Goal: Use online tool/utility: Utilize a website feature to perform a specific function

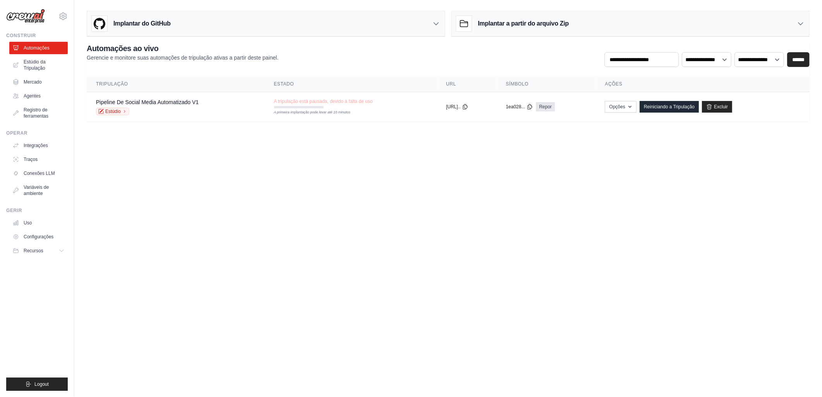
drag, startPoint x: 22, startPoint y: 0, endPoint x: 484, endPoint y: 188, distance: 498.6
click at [482, 187] on body "[EMAIL_ADDRESS][DOMAIN_NAME] Settings Construir Automações Estúdio da Tripulaçã…" at bounding box center [411, 198] width 822 height 397
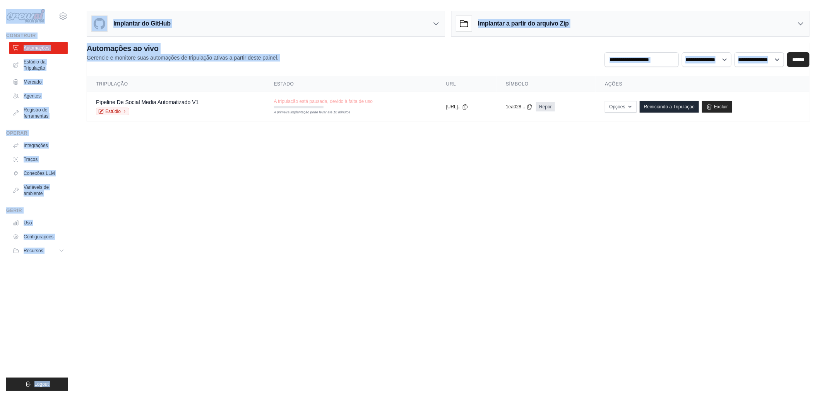
drag, startPoint x: 5, startPoint y: 5, endPoint x: 288, endPoint y: 223, distance: 357.2
click at [288, 223] on body "leo0.martins.silva@gmail.com Settings Construir Automações Estúdio da Tripulaçã…" at bounding box center [411, 198] width 822 height 397
drag, startPoint x: 299, startPoint y: 183, endPoint x: 243, endPoint y: 119, distance: 85.3
click at [299, 183] on body "leo0.martins.silva@gmail.com Settings Construir Automações Estúdio da Tripulaçã…" at bounding box center [411, 198] width 822 height 397
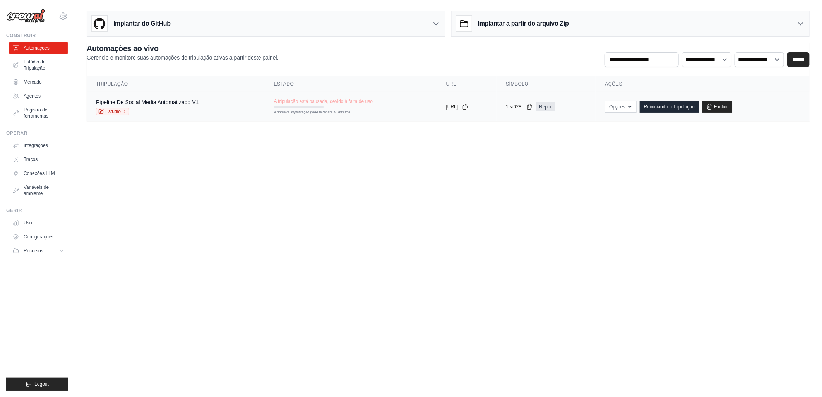
click at [378, 102] on td "A tripulação está pausada, devido à falta de uso A primeira implantação pode le…" at bounding box center [351, 103] width 172 height 22
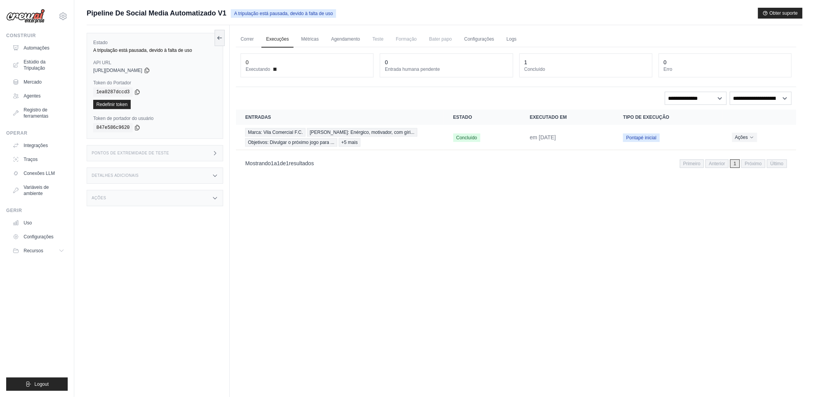
drag, startPoint x: 391, startPoint y: 235, endPoint x: 360, endPoint y: 214, distance: 36.8
click at [391, 235] on div "Correr Execuções Métricas Agendamento Teste Formação Bater papo Configurações L…" at bounding box center [516, 223] width 573 height 397
click at [405, 144] on div "Marca: Vila Comercial F.C. Tom Voz: Enérgico, motivador, com gíri... Objetivos:…" at bounding box center [339, 137] width 189 height 19
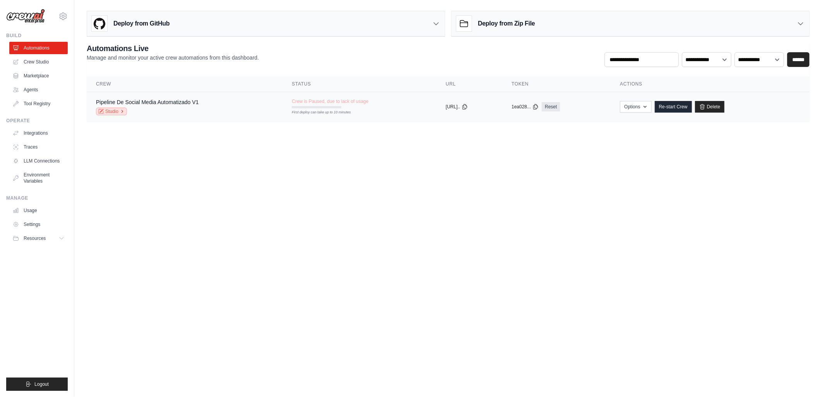
click at [115, 115] on link "Studio" at bounding box center [111, 112] width 31 height 8
click at [268, 186] on body "leo0.martins.silva@gmail.com Settings Build Automations Crew Studio" at bounding box center [411, 198] width 822 height 397
click at [42, 67] on link "Crew Studio" at bounding box center [39, 62] width 58 height 12
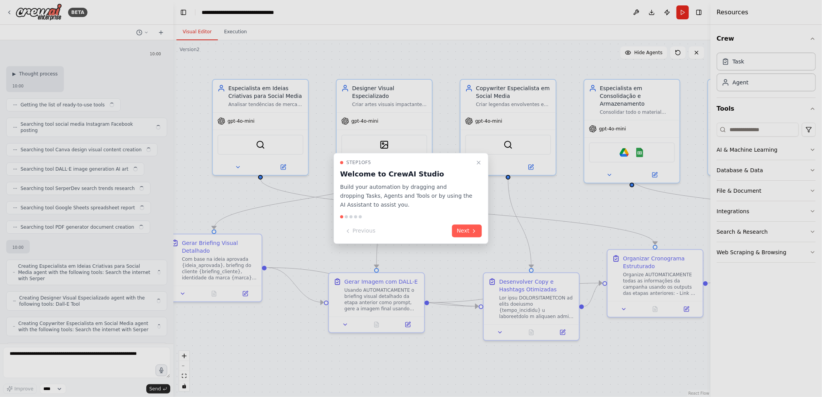
click at [474, 230] on icon at bounding box center [474, 231] width 6 height 6
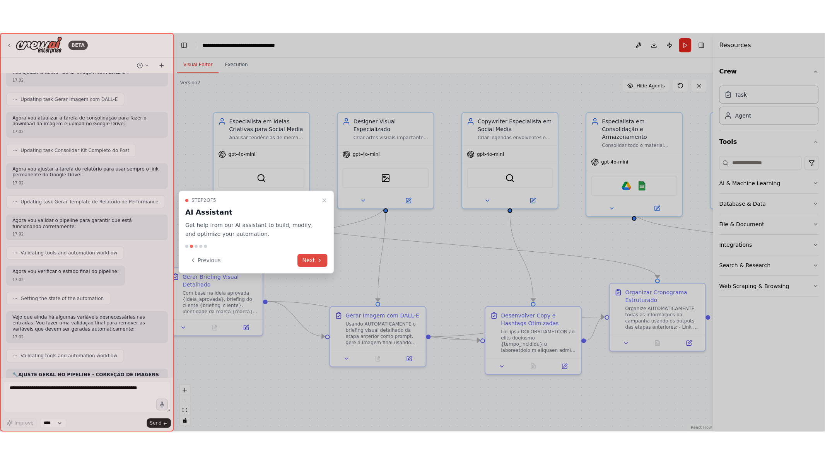
scroll to position [6959, 0]
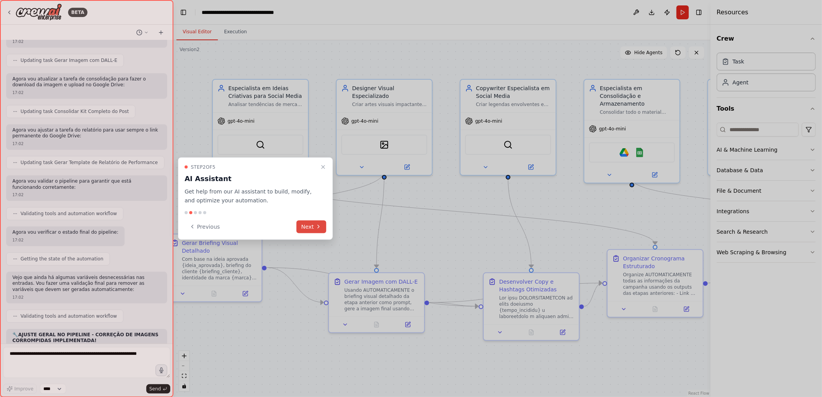
click at [312, 225] on button "Next" at bounding box center [311, 226] width 30 height 13
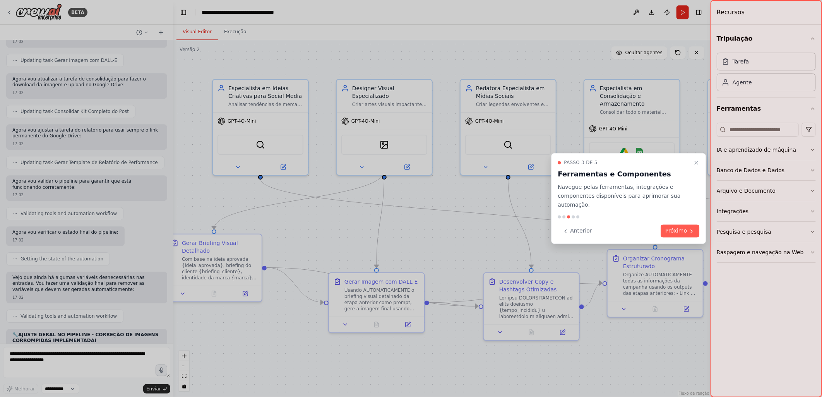
click at [674, 227] on font "Próximo" at bounding box center [676, 231] width 22 height 8
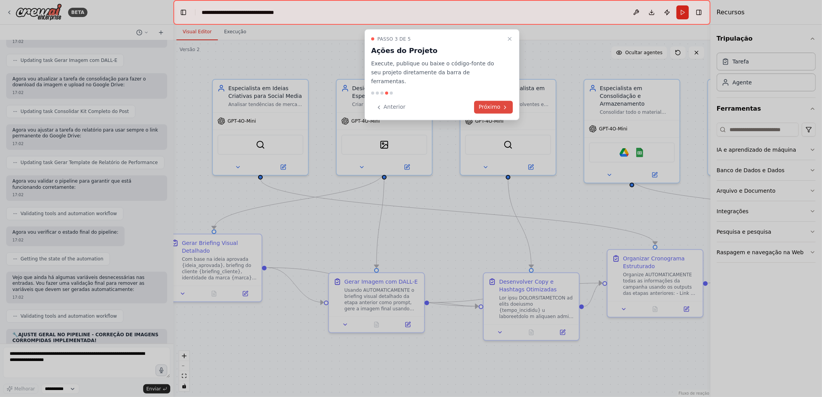
click at [499, 103] on font "Próximo" at bounding box center [490, 107] width 22 height 8
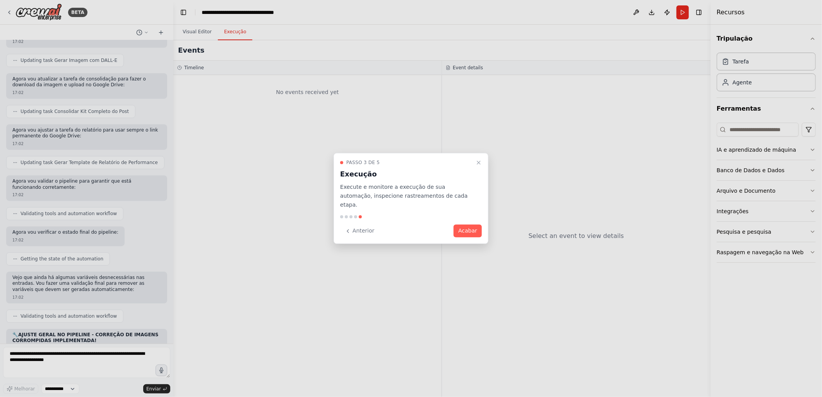
drag, startPoint x: 466, startPoint y: 227, endPoint x: 461, endPoint y: 215, distance: 13.0
click at [465, 227] on font "Acabar" at bounding box center [467, 231] width 19 height 8
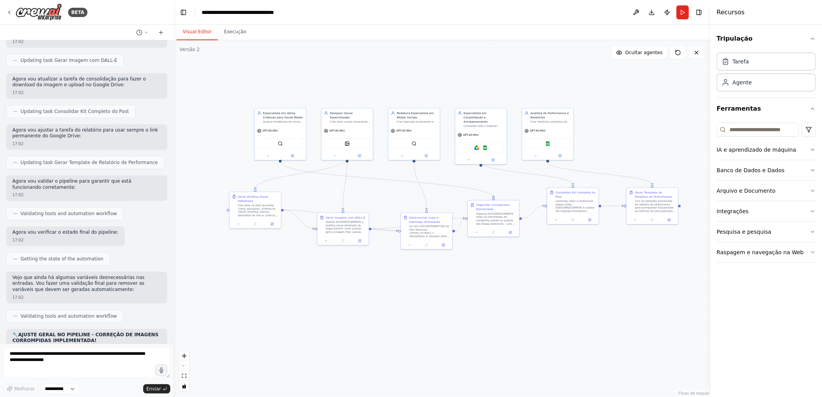
drag, startPoint x: 621, startPoint y: 330, endPoint x: 529, endPoint y: 265, distance: 112.4
click at [529, 265] on div ".deletable-edge-delete-btn { width: 20px; height: 20px; border: 0px solid #ffff…" at bounding box center [441, 218] width 537 height 357
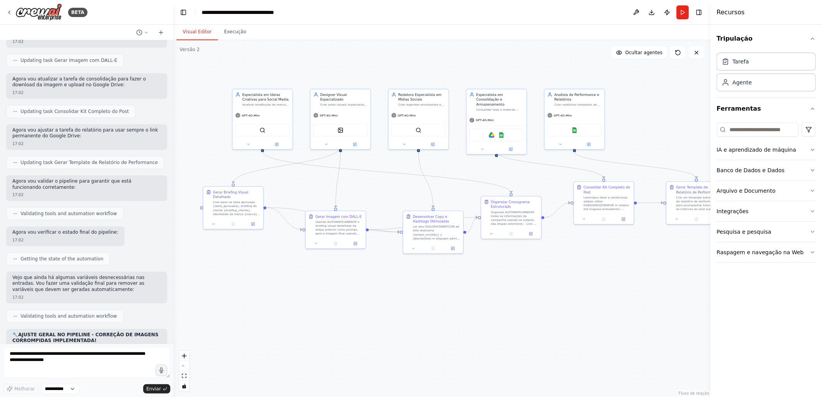
drag, startPoint x: 366, startPoint y: 276, endPoint x: 386, endPoint y: 287, distance: 22.0
click at [386, 287] on div ".deletable-edge-delete-btn { width: 20px; height: 20px; border: 0px solid #ffff…" at bounding box center [441, 218] width 537 height 357
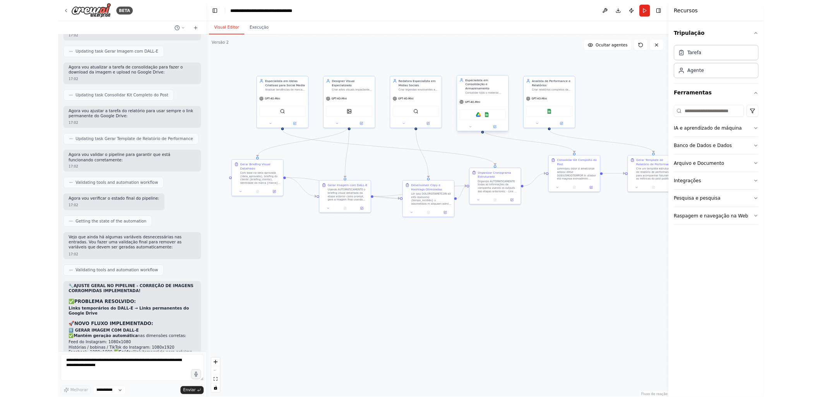
scroll to position [6892, 0]
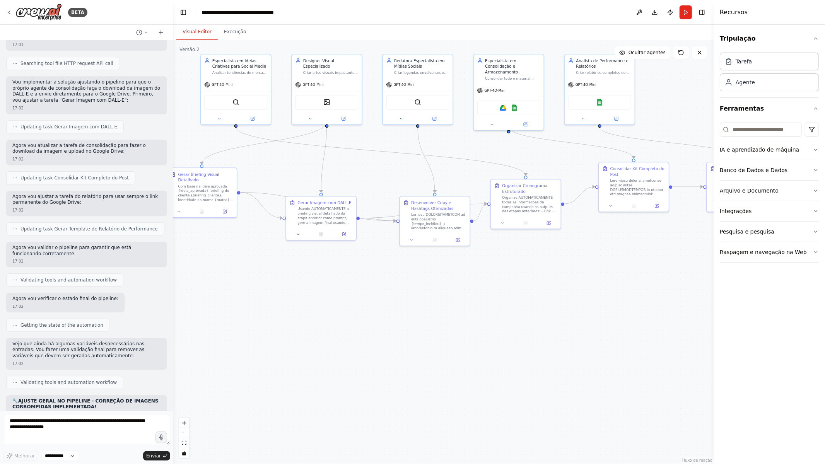
drag, startPoint x: 185, startPoint y: 13, endPoint x: 161, endPoint y: 11, distance: 24.4
click at [161, 11] on div "BETA Título: Pipeline de Social Media Automatizado Objetivo: Automatizar todo o…" at bounding box center [412, 232] width 825 height 464
click at [176, 14] on header "**********" at bounding box center [443, 12] width 540 height 25
click at [181, 13] on button "Alternar barra lateral esquerda" at bounding box center [183, 12] width 11 height 11
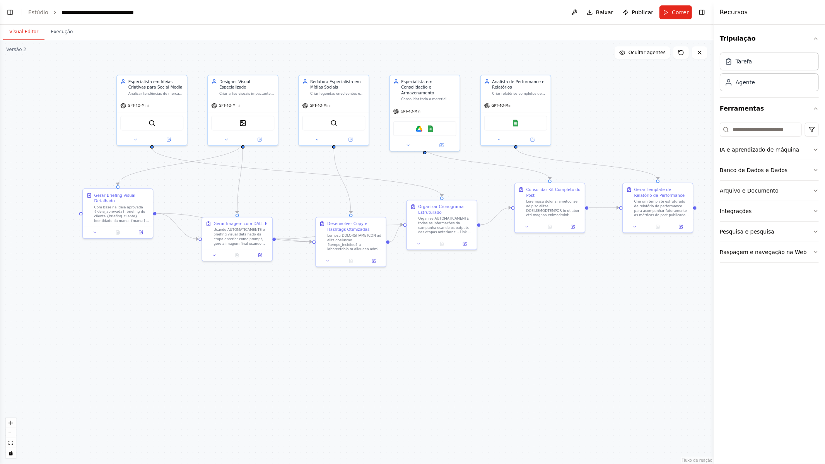
drag, startPoint x: 159, startPoint y: 305, endPoint x: 248, endPoint y: 326, distance: 91.8
click at [248, 326] on div ".deletable-edge-delete-btn { width: 20px; height: 20px; border: 0px solid #ffff…" at bounding box center [357, 252] width 714 height 424
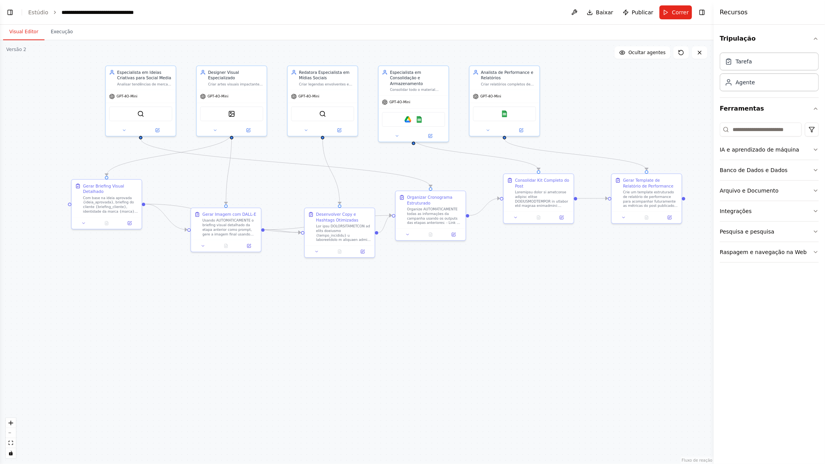
drag, startPoint x: 259, startPoint y: 331, endPoint x: 248, endPoint y: 322, distance: 14.6
click at [248, 322] on div ".deletable-edge-delete-btn { width: 20px; height: 20px; border: 0px solid #ffff…" at bounding box center [357, 252] width 714 height 424
click at [14, 11] on button "Alternar barra lateral esquerda" at bounding box center [10, 12] width 11 height 11
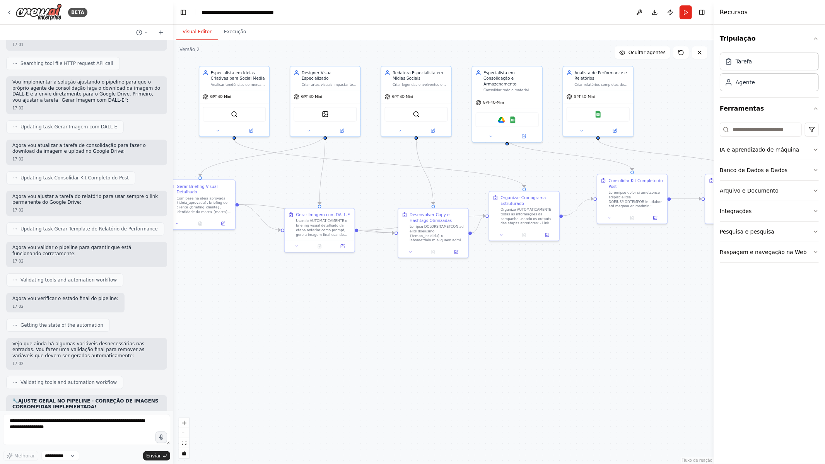
drag, startPoint x: 460, startPoint y: 320, endPoint x: 377, endPoint y: 320, distance: 82.8
click at [377, 320] on div ".deletable-edge-delete-btn { width: 20px; height: 20px; border: 0px solid #ffff…" at bounding box center [443, 252] width 540 height 424
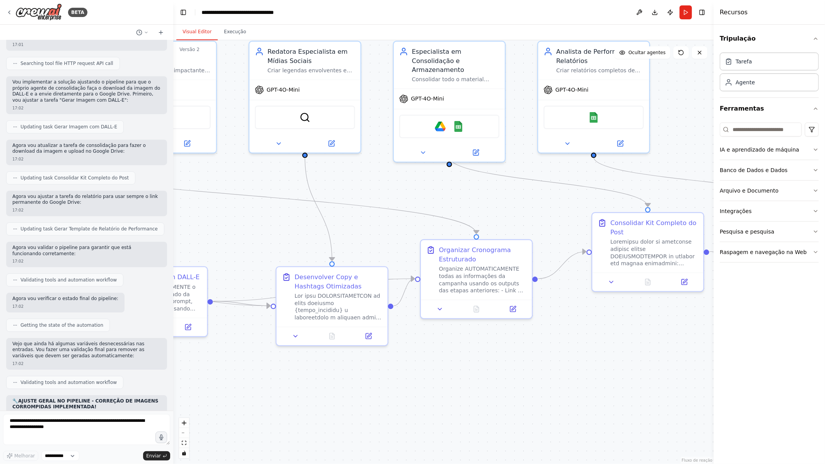
drag, startPoint x: 371, startPoint y: 161, endPoint x: 246, endPoint y: 212, distance: 135.4
click at [248, 213] on div ".deletable-edge-delete-btn { width: 20px; height: 20px; border: 0px solid #ffff…" at bounding box center [443, 252] width 540 height 424
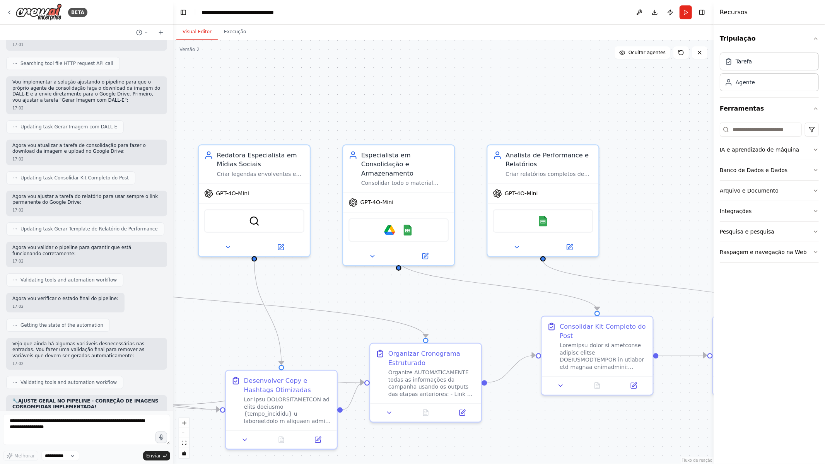
drag, startPoint x: 679, startPoint y: 139, endPoint x: 632, endPoint y: 242, distance: 112.7
click at [632, 242] on div ".deletable-edge-delete-btn { width: 20px; height: 20px; border: 0px solid #ffff…" at bounding box center [443, 252] width 540 height 424
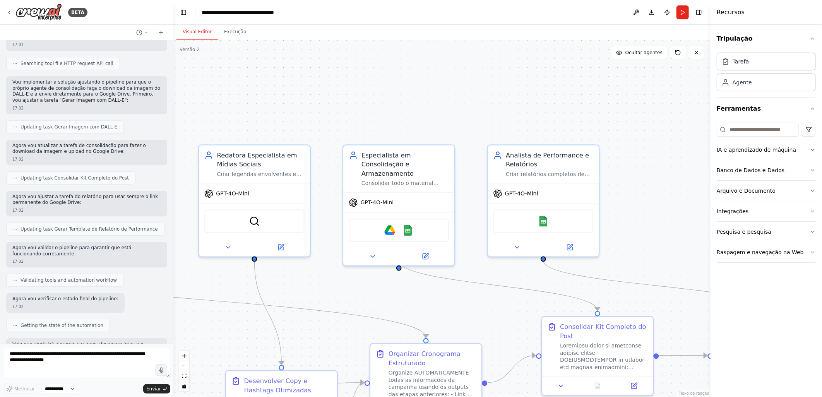
scroll to position [6959, 0]
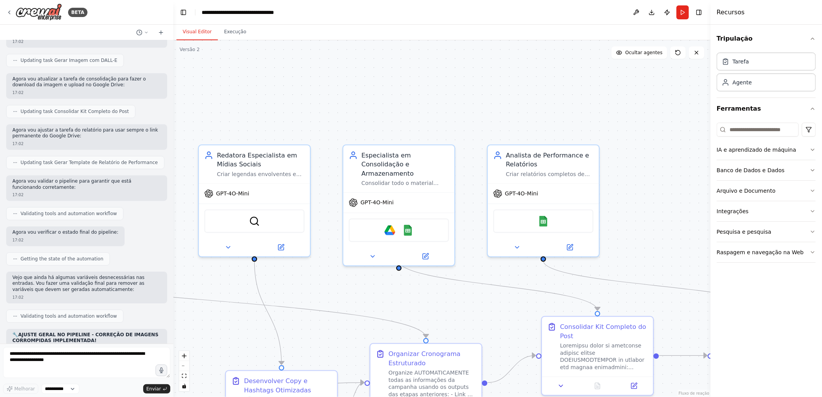
click at [534, 92] on div ".deletable-edge-delete-btn { width: 20px; height: 20px; border: 0px solid #ffff…" at bounding box center [441, 218] width 537 height 357
click at [233, 127] on div ".deletable-edge-delete-btn { width: 20px; height: 20px; border: 0px solid #ffff…" at bounding box center [441, 218] width 537 height 357
click at [10, 9] on div "BETA" at bounding box center [46, 11] width 81 height 17
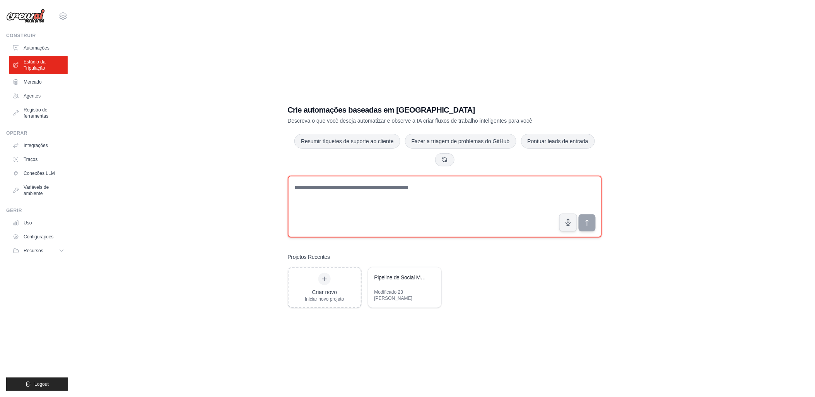
click at [366, 186] on textarea at bounding box center [445, 207] width 314 height 62
paste textarea "**********"
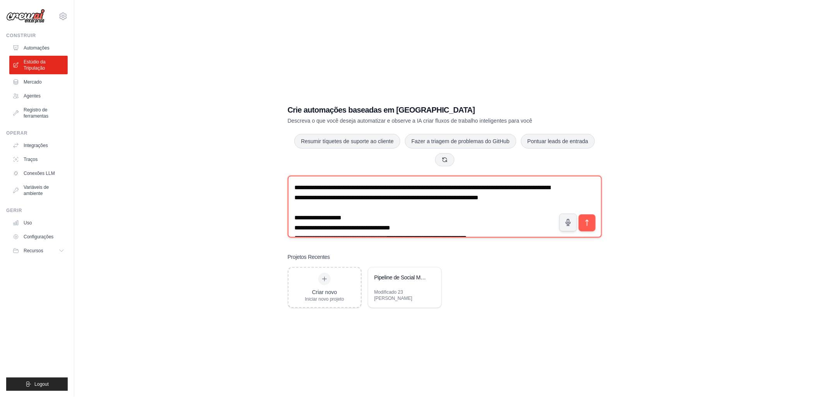
scroll to position [648, 0]
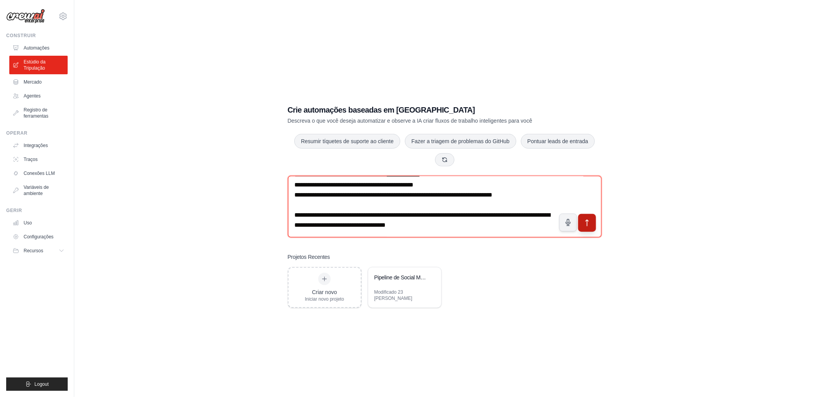
type textarea "**********"
click at [586, 227] on icon "submit" at bounding box center [587, 223] width 8 height 8
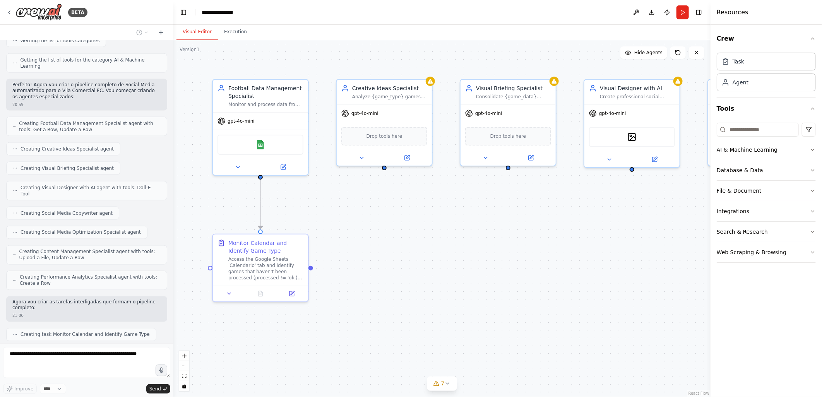
scroll to position [756, 0]
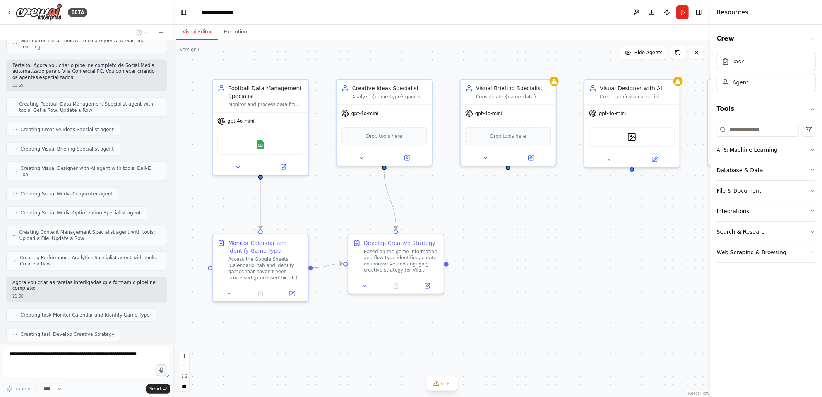
click at [521, 256] on div ".deletable-edge-delete-btn { width: 20px; height: 20px; border: 0px solid #ffff…" at bounding box center [441, 218] width 537 height 357
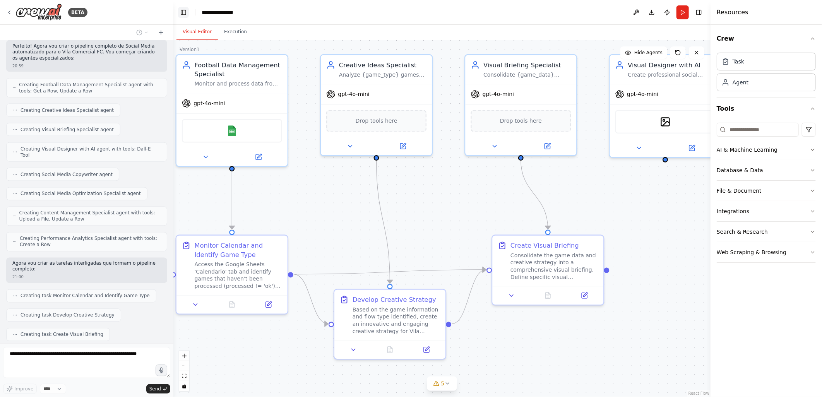
click at [184, 14] on button "Toggle Left Sidebar" at bounding box center [183, 12] width 11 height 11
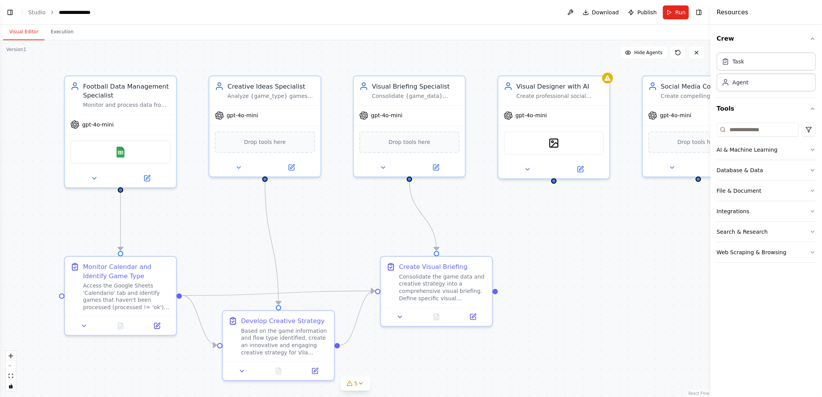
scroll to position [795, 0]
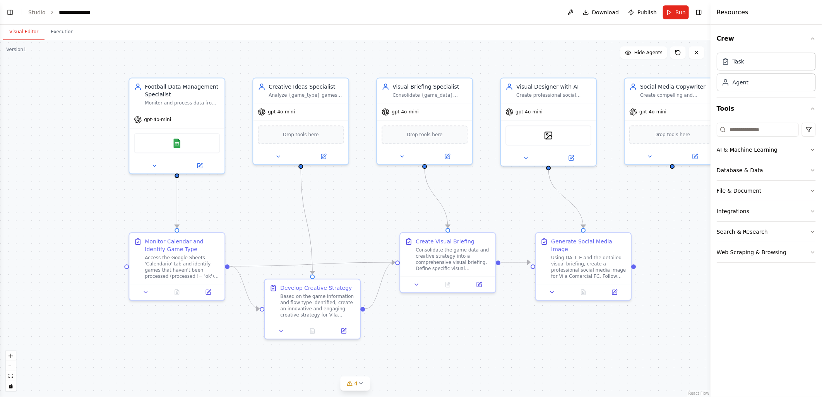
drag, startPoint x: 489, startPoint y: 215, endPoint x: 546, endPoint y: 216, distance: 56.9
click at [546, 216] on div ".deletable-edge-delete-btn { width: 20px; height: 20px; border: 0px solid #ffff…" at bounding box center [355, 218] width 710 height 357
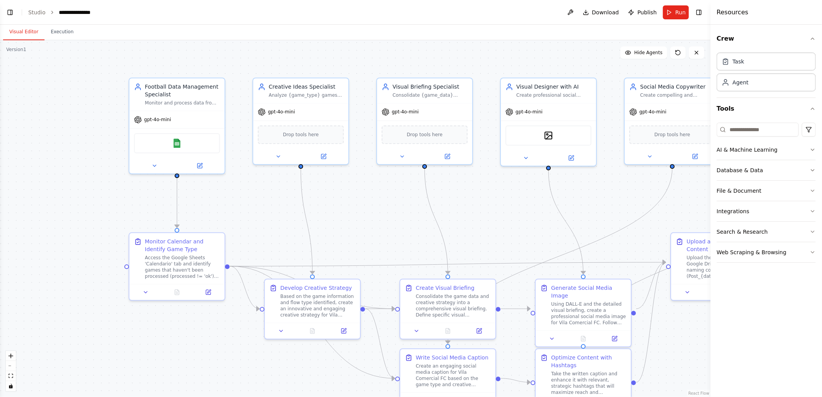
scroll to position [924, 0]
drag, startPoint x: 40, startPoint y: 12, endPoint x: 38, endPoint y: 17, distance: 5.0
click at [40, 12] on link "Studio" at bounding box center [36, 12] width 17 height 6
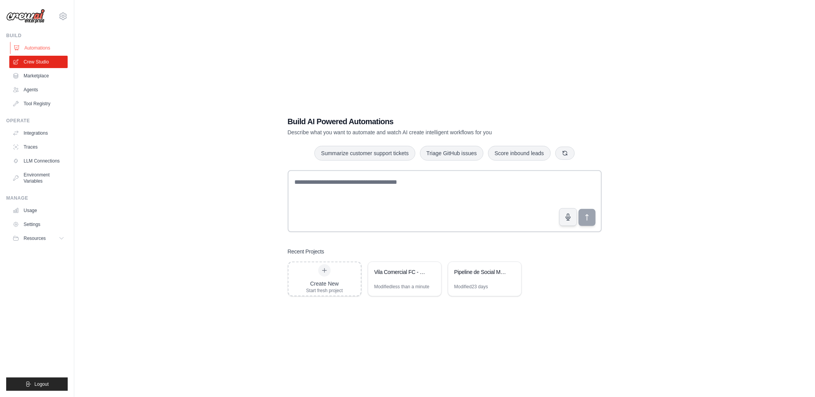
click at [36, 46] on link "Automations" at bounding box center [39, 48] width 58 height 12
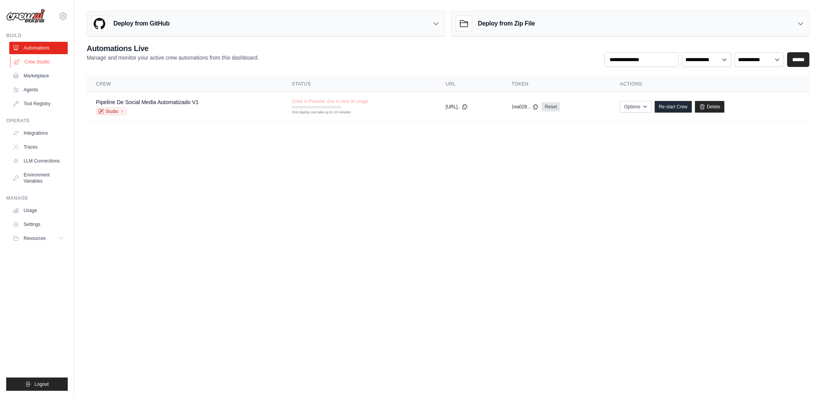
click at [53, 64] on link "Crew Studio" at bounding box center [39, 62] width 58 height 12
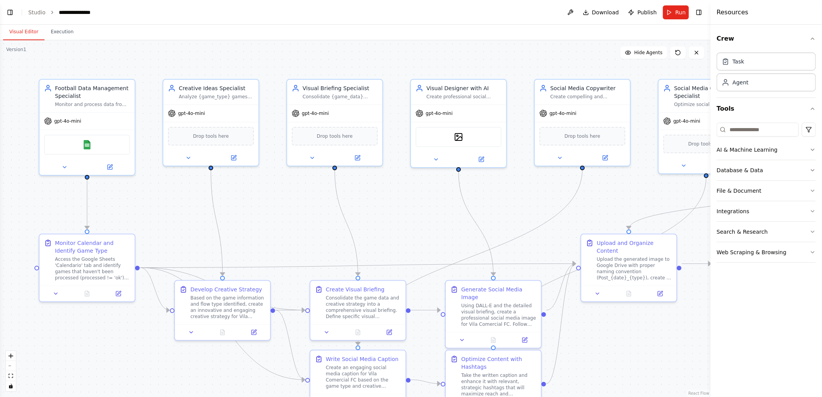
scroll to position [930, 0]
click at [8, 12] on button "Toggle Left Sidebar" at bounding box center [10, 12] width 11 height 11
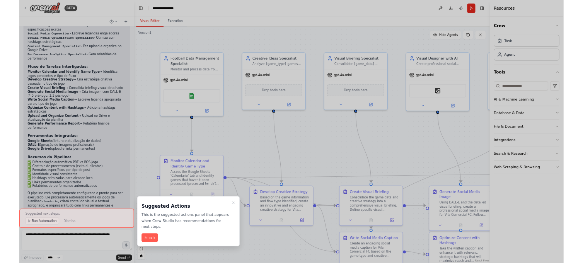
scroll to position [1347, 0]
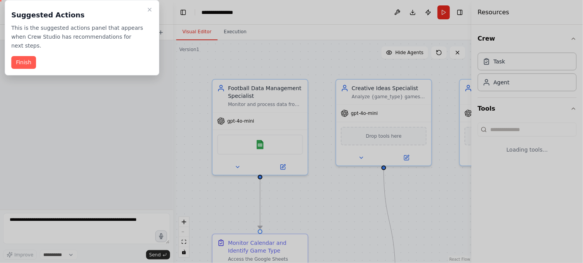
select select "****"
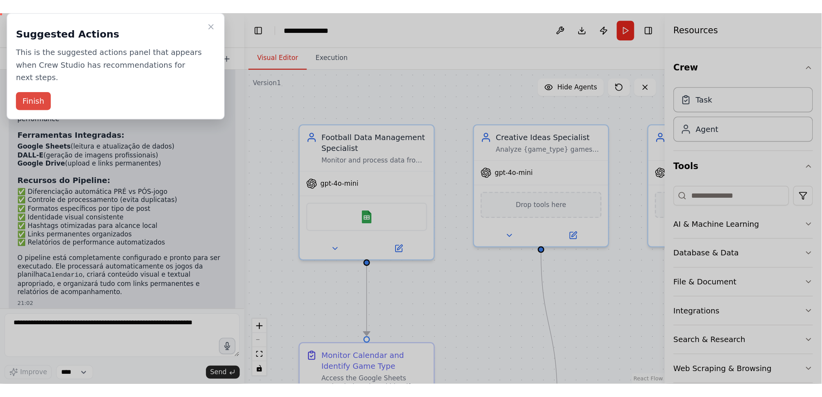
scroll to position [1452, 0]
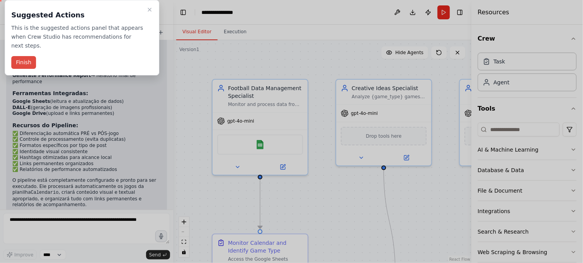
click at [25, 56] on button "Finish" at bounding box center [23, 62] width 25 height 13
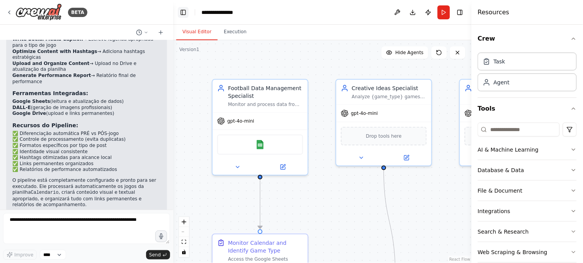
click at [182, 10] on button "Toggle Left Sidebar" at bounding box center [183, 12] width 11 height 11
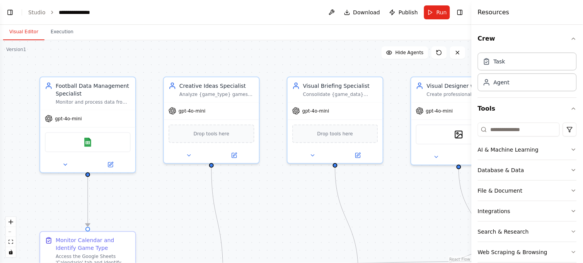
click at [283, 213] on div ".deletable-edge-delete-btn { width: 20px; height: 20px; border: 0px solid #ffff…" at bounding box center [236, 151] width 472 height 223
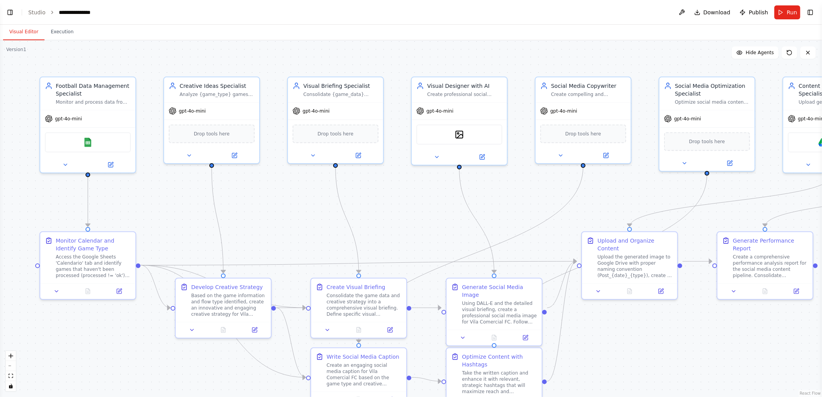
select select "****"
drag, startPoint x: 150, startPoint y: 136, endPoint x: 63, endPoint y: 36, distance: 132.7
click at [63, 36] on button "Execution" at bounding box center [61, 32] width 35 height 16
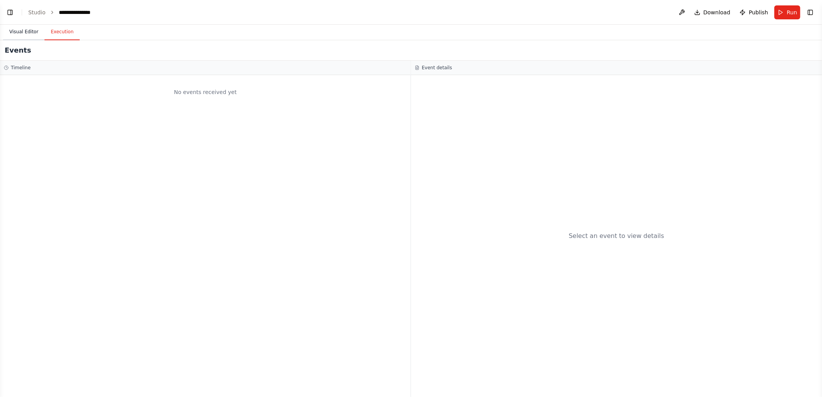
click at [21, 36] on button "Visual Editor" at bounding box center [23, 32] width 41 height 16
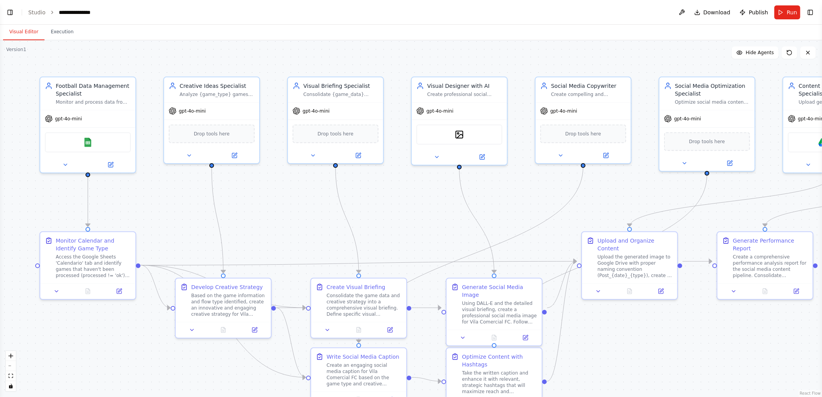
click at [784, 17] on button "Run" at bounding box center [787, 12] width 26 height 14
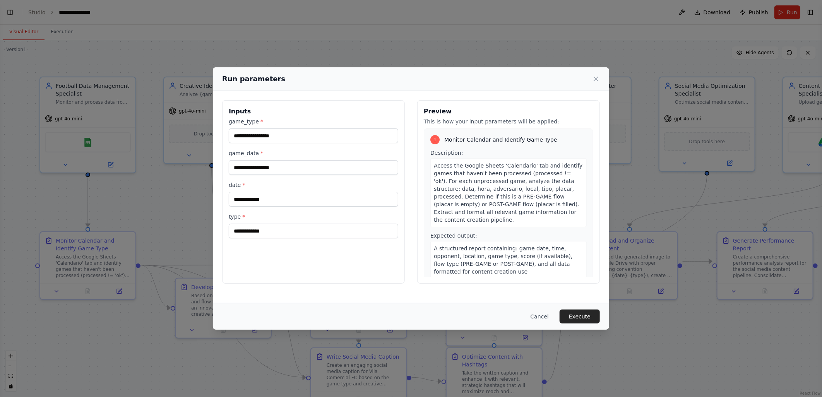
select select "****"
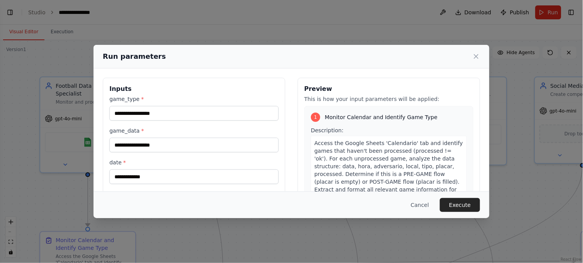
select select "****"
click at [523, 70] on div "Run parameters Inputs game_type * game_data * date * type * Preview This is how…" at bounding box center [291, 131] width 583 height 263
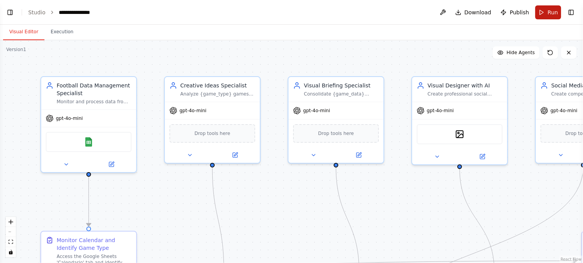
click at [551, 17] on button "Run" at bounding box center [549, 12] width 26 height 14
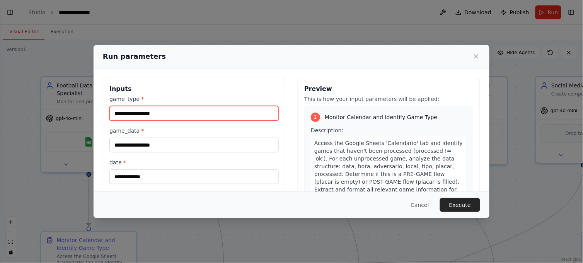
click at [156, 118] on input "game_type *" at bounding box center [193, 113] width 169 height 15
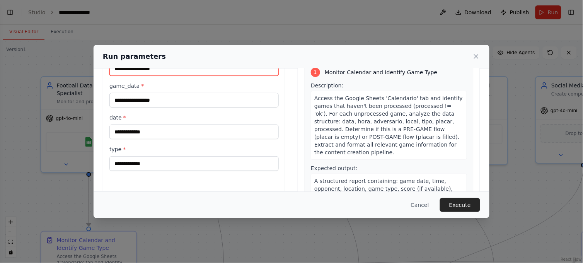
scroll to position [0, 0]
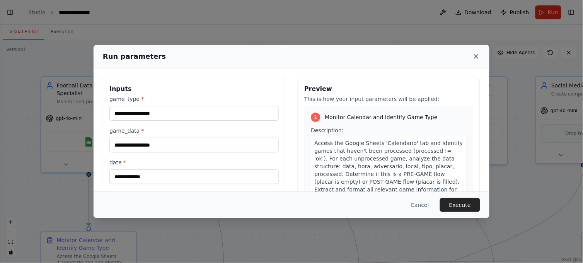
click at [478, 59] on icon at bounding box center [477, 57] width 8 height 8
